Goal: Find specific page/section: Find specific page/section

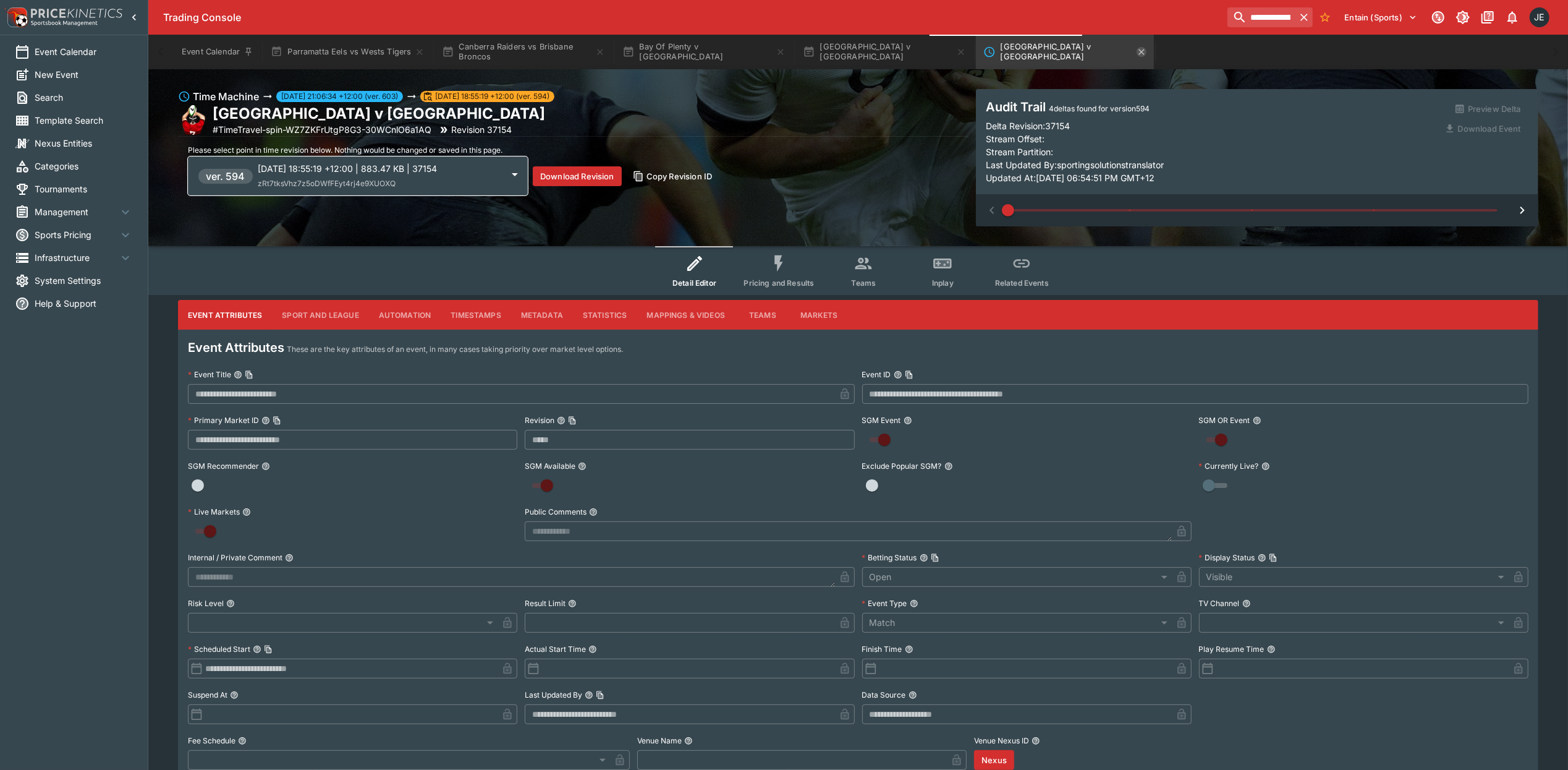
click at [1136, 50] on icon "New Zealand v South Africa" at bounding box center [1141, 51] width 10 height 10
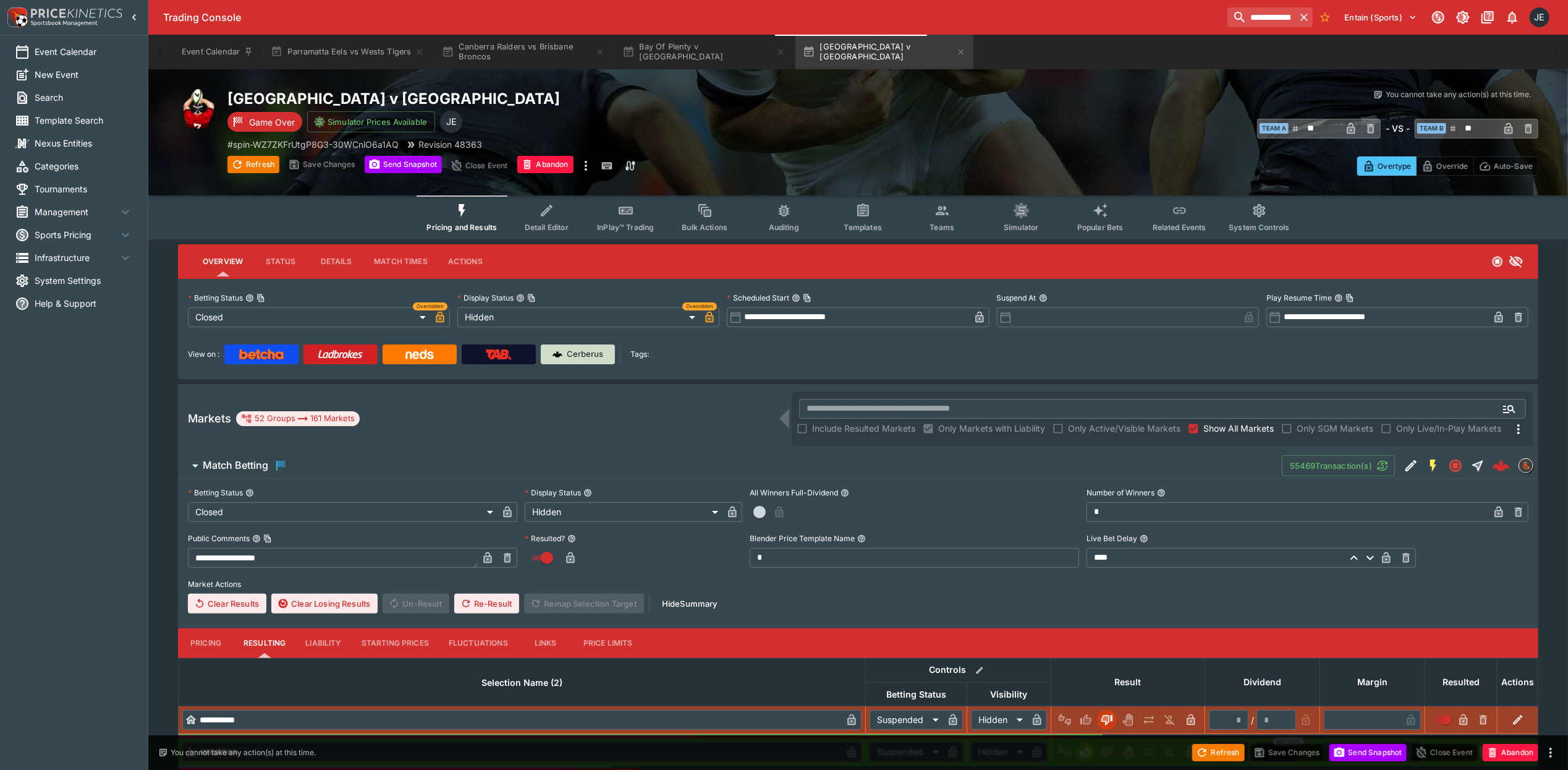
click at [582, 361] on link "Cerberus" at bounding box center [578, 354] width 74 height 20
click at [1252, 11] on input "**********" at bounding box center [1257, 17] width 78 height 20
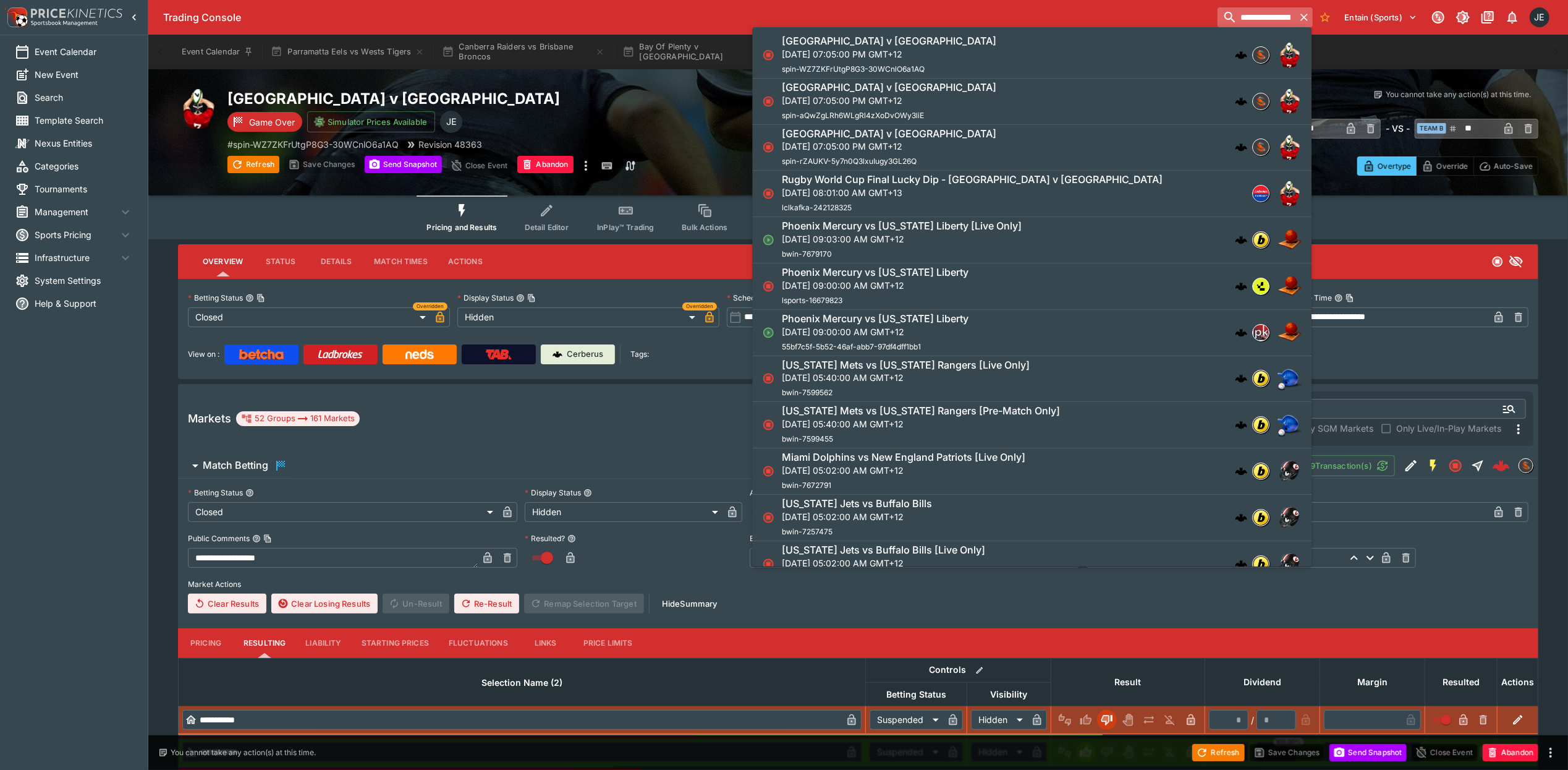
click at [1252, 11] on input "**********" at bounding box center [1257, 17] width 78 height 20
